Goal: Task Accomplishment & Management: Manage account settings

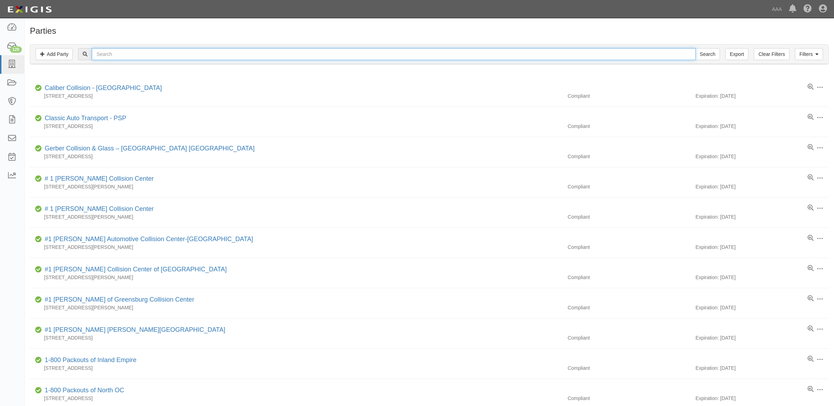
click at [127, 52] on input "text" at bounding box center [394, 54] width 604 height 12
type input "1-800 Packouts"
click at [695, 48] on input "Search" at bounding box center [707, 54] width 25 height 12
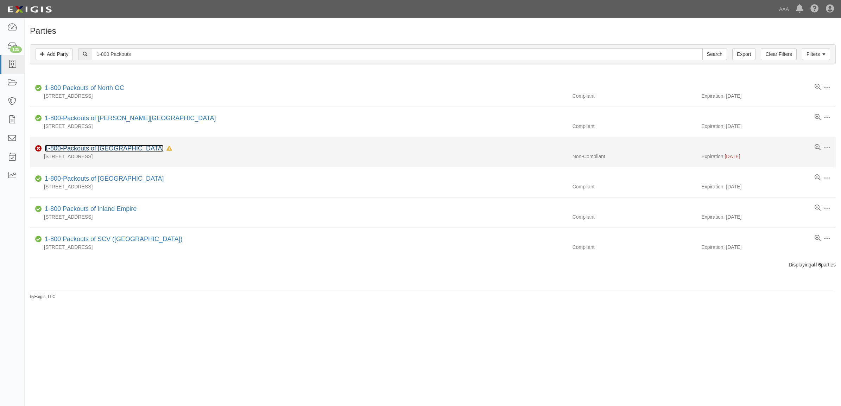
click at [101, 148] on link "1-800-Packouts of San Diego North" at bounding box center [104, 148] width 119 height 7
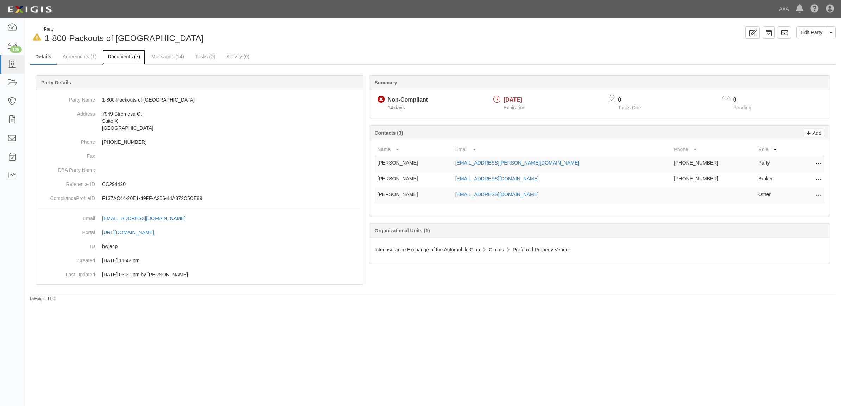
click at [121, 58] on link "Documents (7)" at bounding box center [123, 57] width 43 height 15
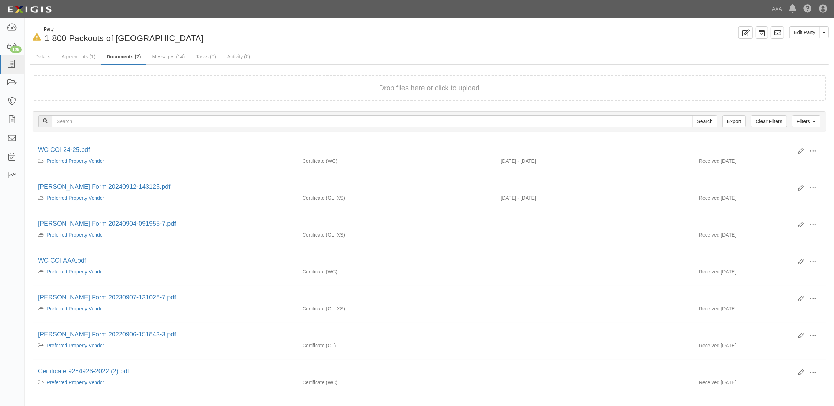
click at [189, 83] on div "Drop files here or click to upload" at bounding box center [429, 88] width 778 height 10
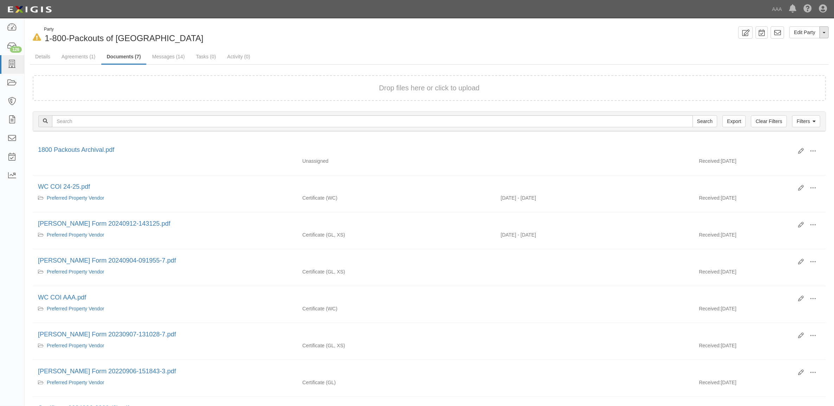
click at [824, 30] on button "Toggle Party Dropdown" at bounding box center [824, 32] width 9 height 12
click at [801, 53] on link "Archive Party" at bounding box center [801, 54] width 56 height 9
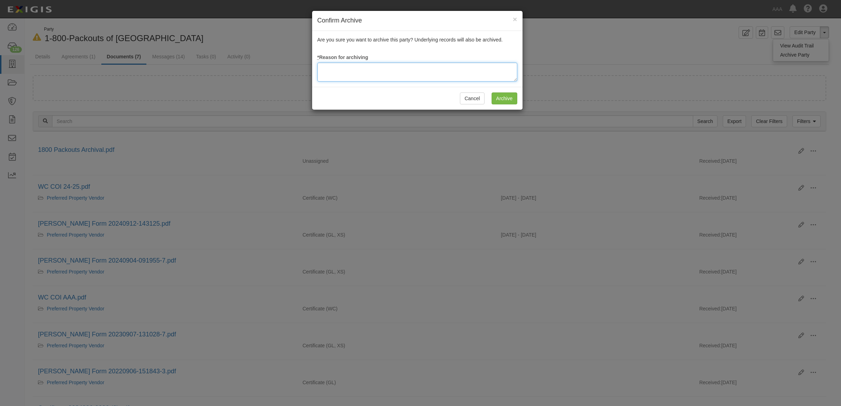
click at [431, 77] on textarea at bounding box center [417, 72] width 200 height 19
type textarea "Station Terminated"
click at [497, 101] on input "Archive" at bounding box center [504, 99] width 26 height 12
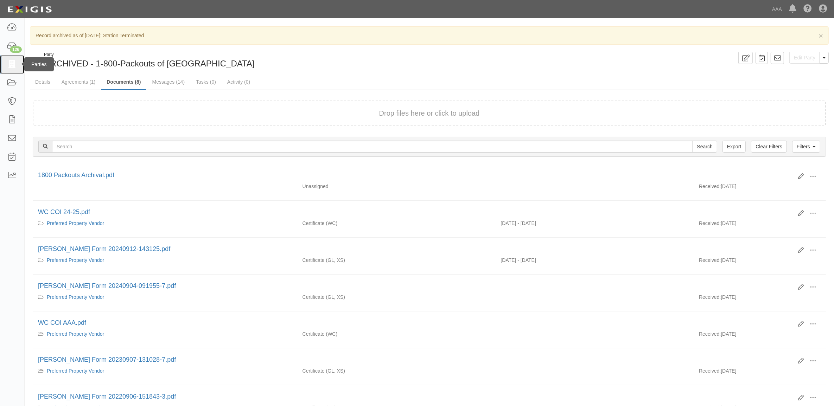
click at [11, 66] on icon at bounding box center [12, 65] width 10 height 8
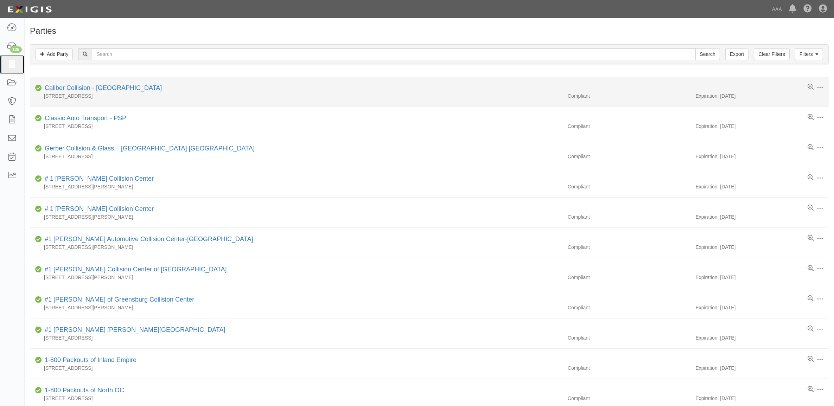
drag, startPoint x: 13, startPoint y: 64, endPoint x: 76, endPoint y: 94, distance: 69.4
click at [13, 64] on icon at bounding box center [12, 65] width 10 height 8
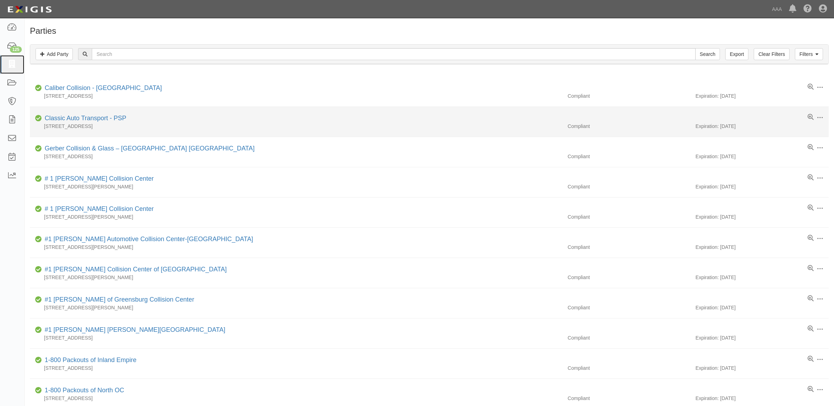
drag, startPoint x: 12, startPoint y: 62, endPoint x: 141, endPoint y: 133, distance: 147.0
click at [12, 62] on icon at bounding box center [12, 65] width 10 height 8
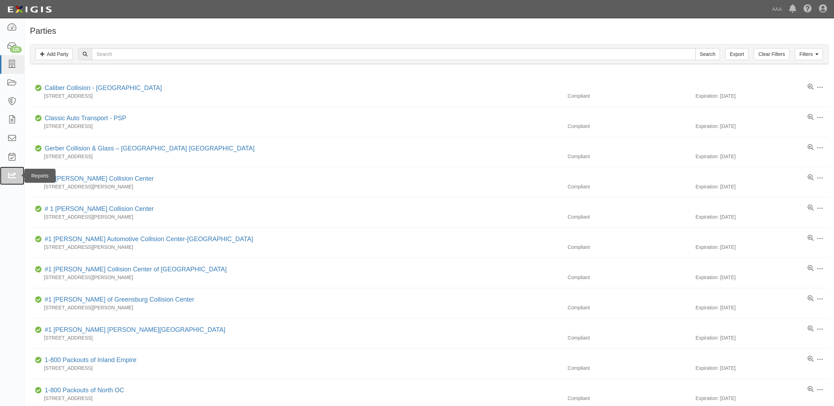
click at [16, 172] on icon at bounding box center [12, 176] width 10 height 8
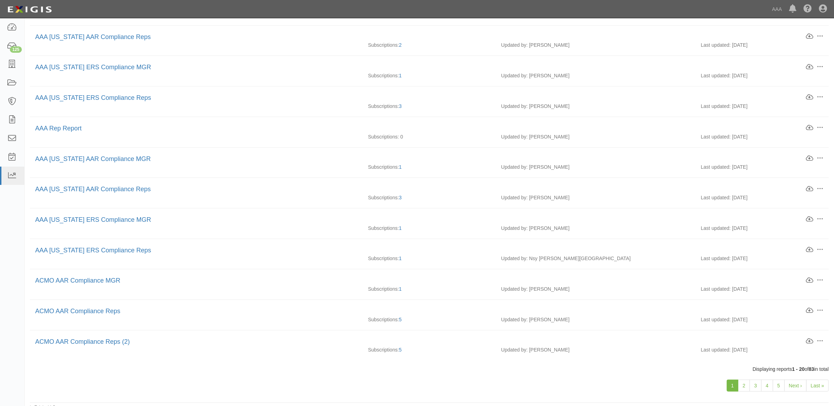
scroll to position [328, 0]
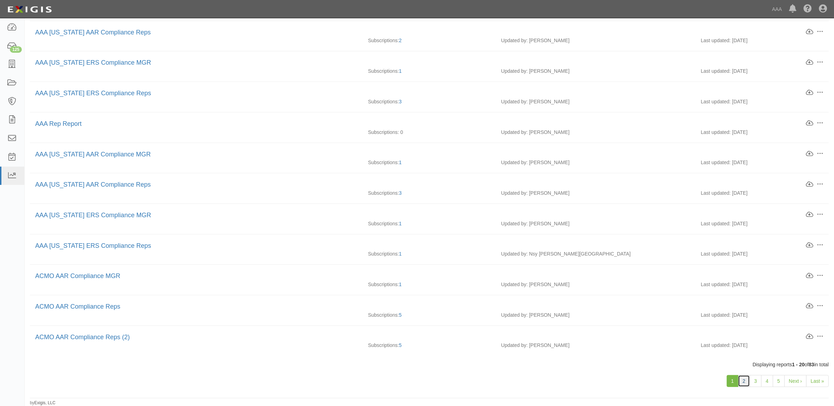
click at [744, 381] on link "2" at bounding box center [744, 381] width 12 height 12
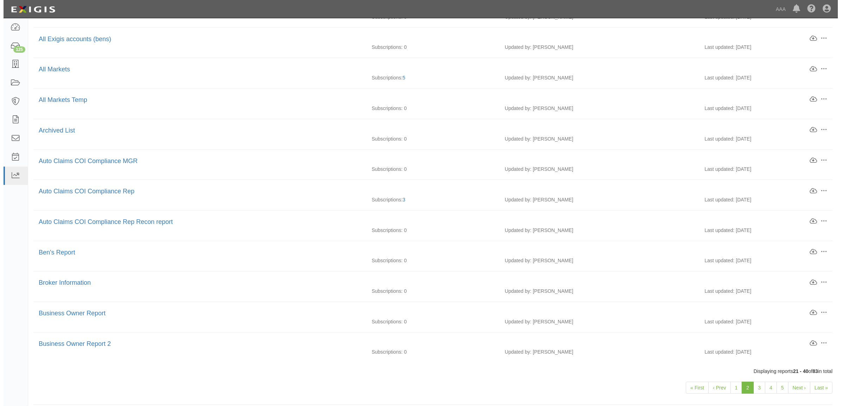
scroll to position [328, 0]
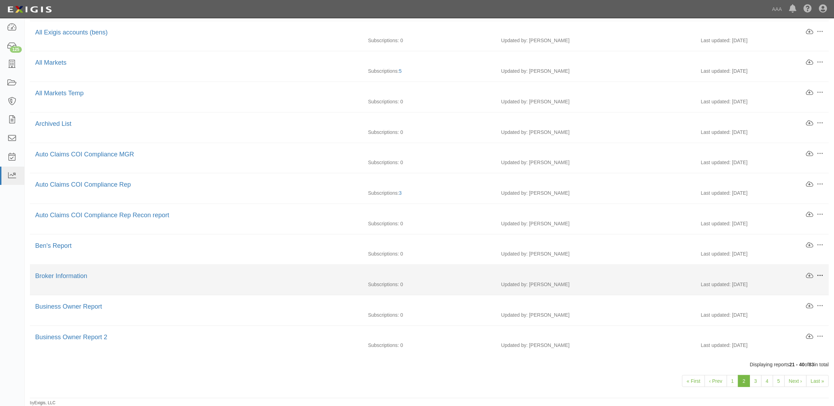
click at [818, 273] on span at bounding box center [820, 276] width 6 height 6
click at [789, 286] on link "Download" at bounding box center [787, 287] width 56 height 13
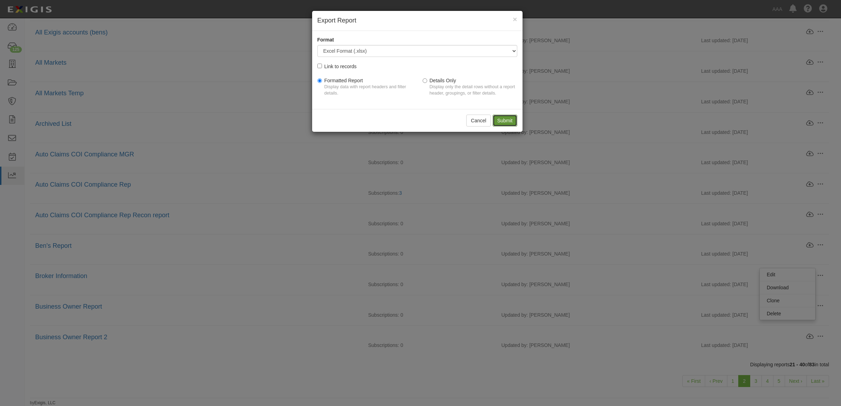
click at [512, 120] on input "Submit" at bounding box center [504, 121] width 25 height 12
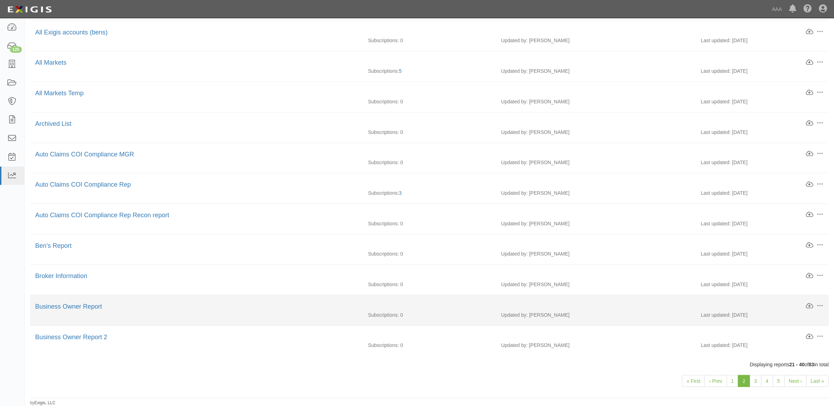
scroll to position [353, 0]
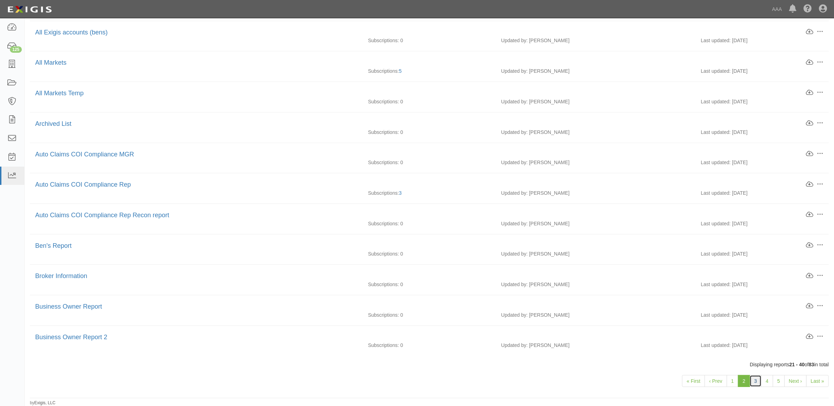
click at [750, 381] on link "3" at bounding box center [756, 381] width 12 height 12
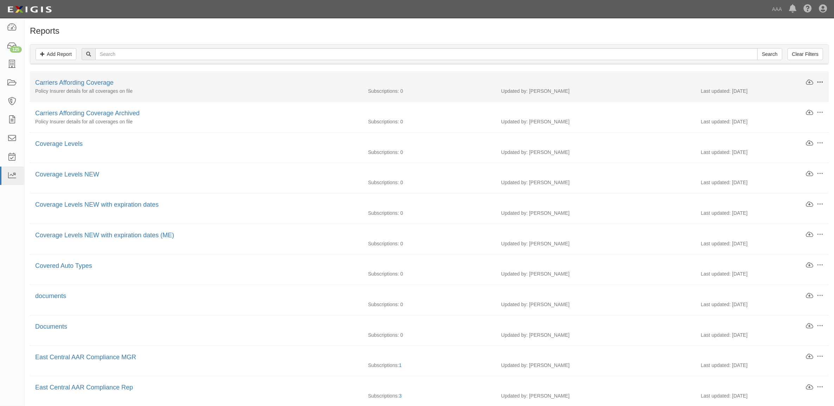
click at [820, 79] on button at bounding box center [819, 83] width 10 height 8
click at [794, 96] on link "Download" at bounding box center [787, 94] width 56 height 13
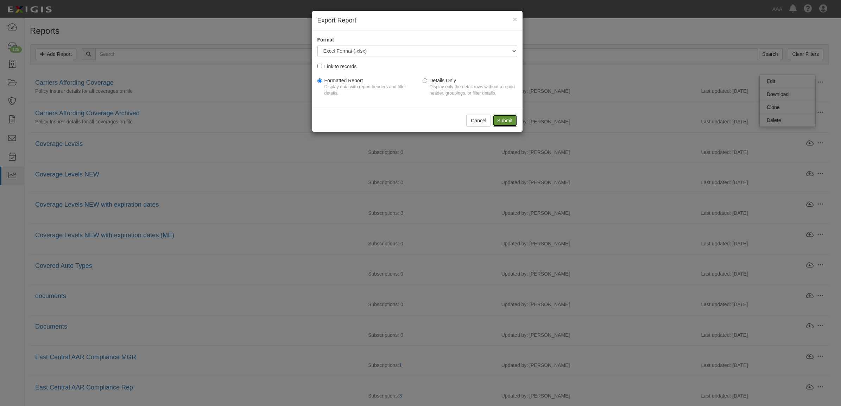
click at [514, 123] on input "Submit" at bounding box center [504, 121] width 25 height 12
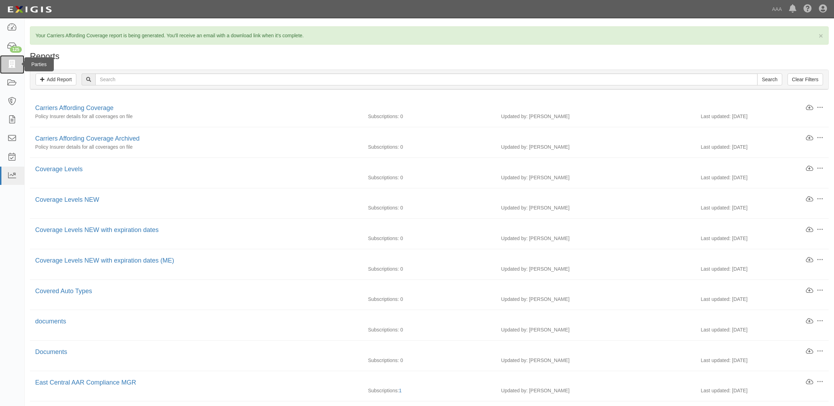
click at [11, 64] on icon at bounding box center [12, 65] width 10 height 8
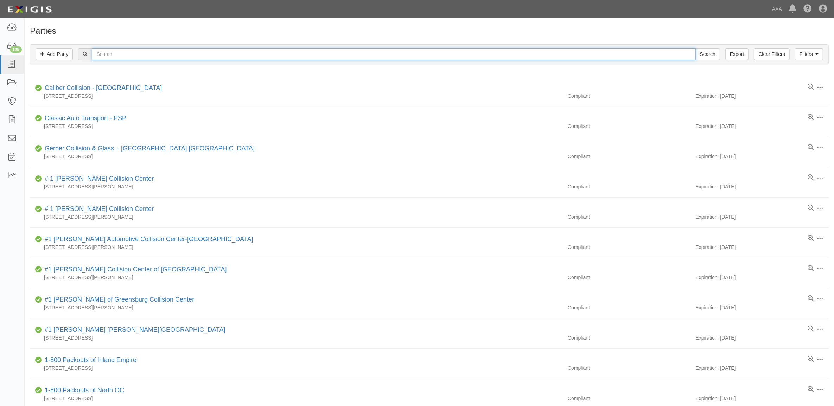
click at [113, 55] on input "text" at bounding box center [394, 54] width 604 height 12
paste input "160113"
type input "160113"
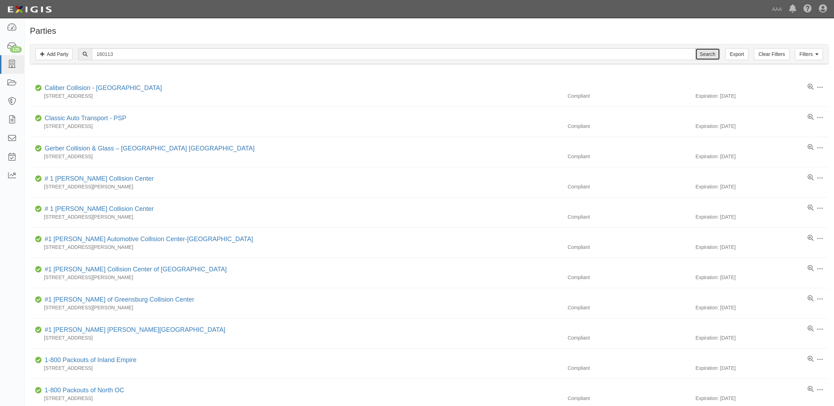
click at [711, 52] on input "Search" at bounding box center [707, 54] width 25 height 12
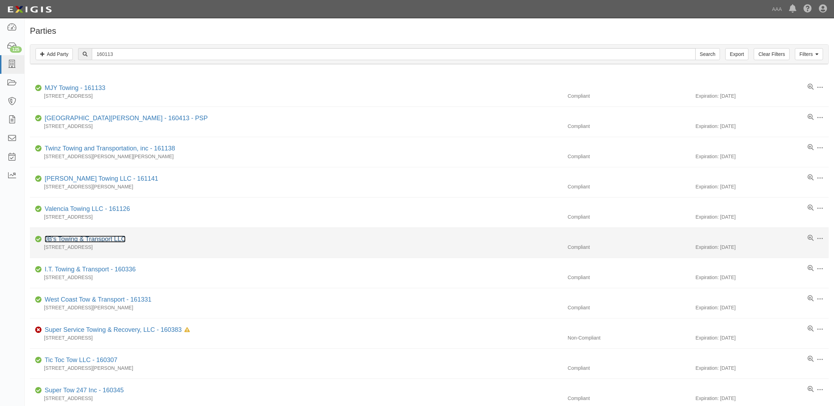
click at [85, 241] on link "JB's Towing & Transport LLC" at bounding box center [85, 239] width 81 height 7
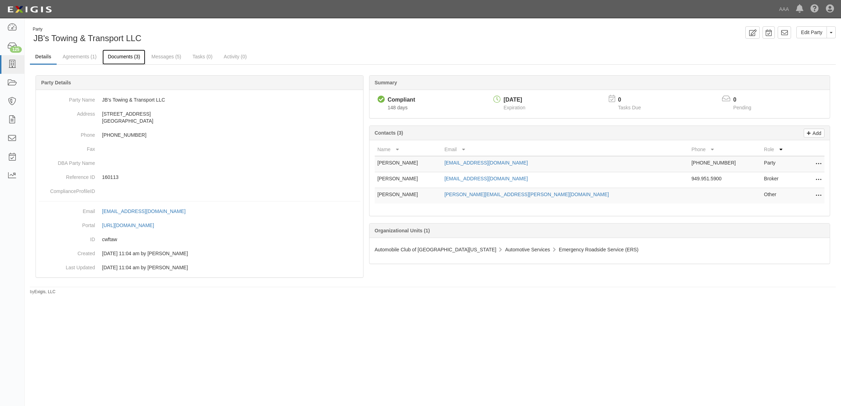
click at [138, 57] on link "Documents (3)" at bounding box center [123, 57] width 43 height 15
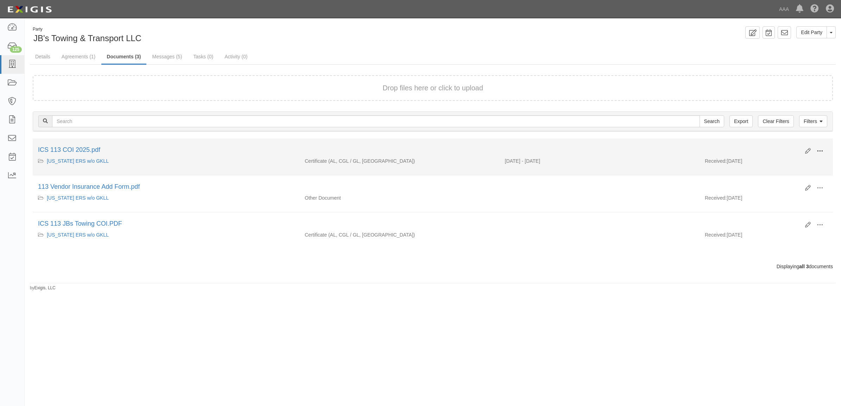
click at [821, 149] on span at bounding box center [819, 151] width 6 height 6
click at [794, 161] on link "View" at bounding box center [786, 161] width 56 height 13
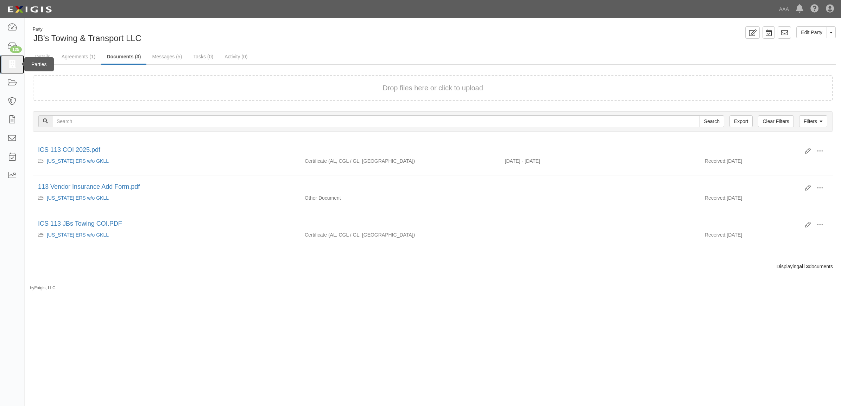
click at [13, 65] on icon at bounding box center [12, 65] width 10 height 8
